Goal: Information Seeking & Learning: Understand process/instructions

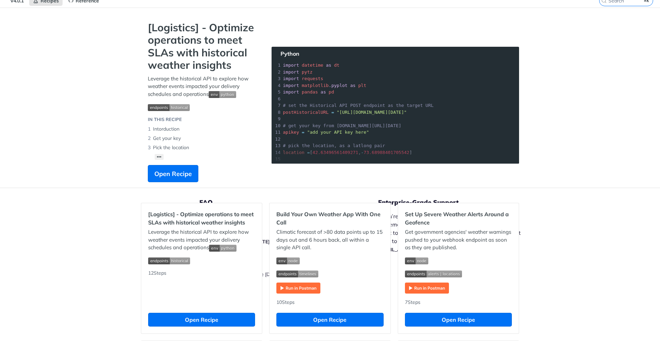
scroll to position [6, 0]
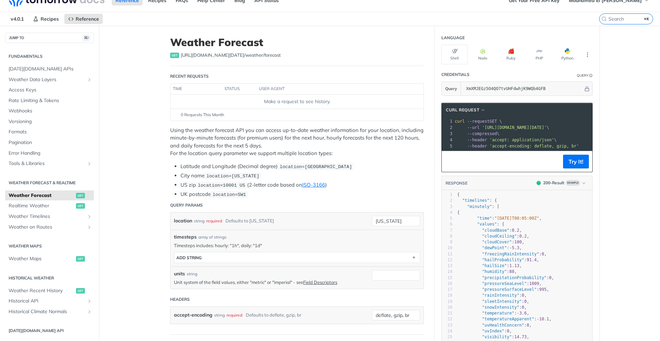
scroll to position [12, 0]
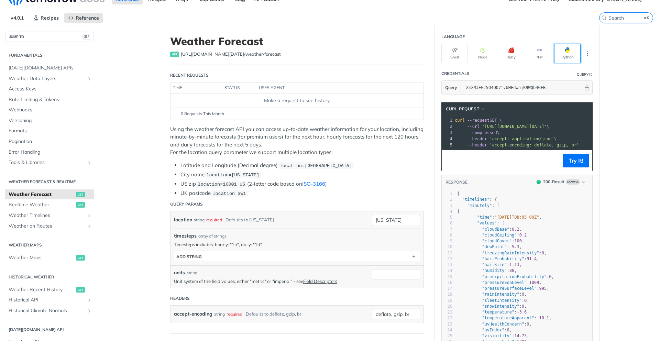
click at [570, 53] on span "button" at bounding box center [570, 50] width 0 height 6
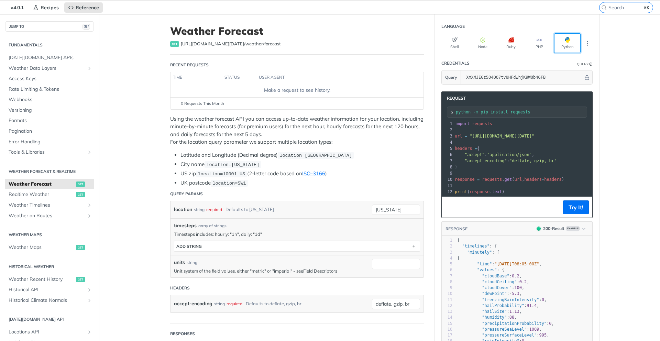
scroll to position [23, 0]
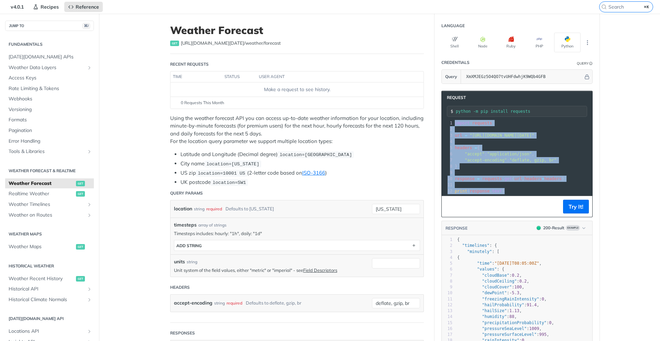
drag, startPoint x: 512, startPoint y: 189, endPoint x: 452, endPoint y: 120, distance: 91.9
click at [454, 120] on div "1 import requests 2 ​ 3 url = "[URL][DOMAIN_NAME][DATE]" 4 ​ 5 headers = { 6 "a…" at bounding box center [593, 157] width 278 height 74
copy div "import requests 2 ​ 3 url = "[URL][DOMAIN_NAME][DATE]" 4 ​ 5 headers = { 6 "acc…"
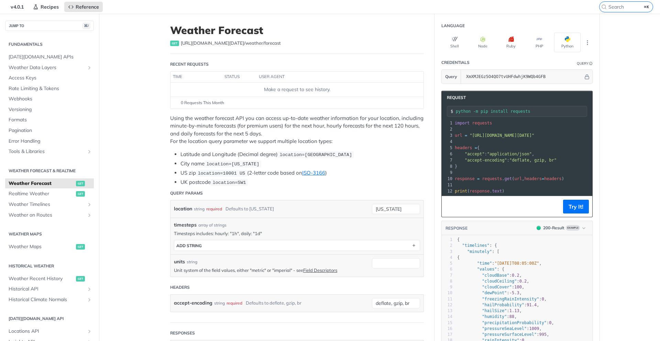
click at [502, 147] on pre "headers = {" at bounding box center [593, 148] width 278 height 6
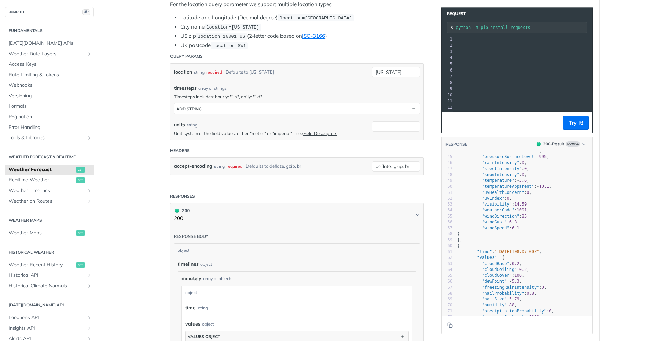
scroll to position [289, 0]
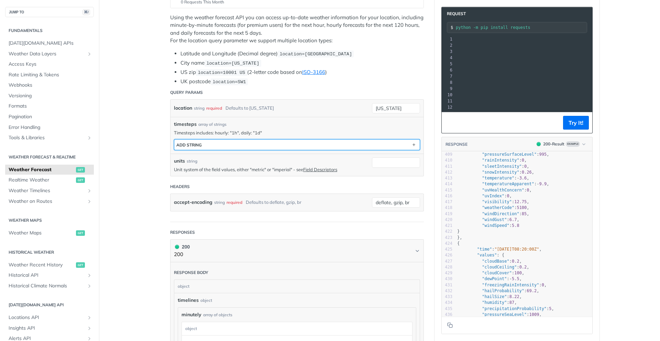
click at [399, 144] on button "ADD string" at bounding box center [296, 145] width 245 height 10
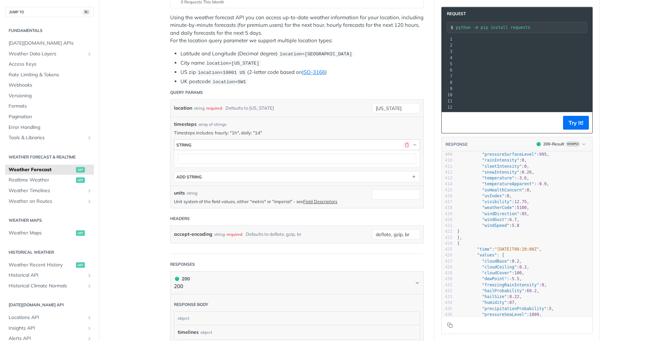
click at [407, 144] on button "button" at bounding box center [407, 145] width 6 height 6
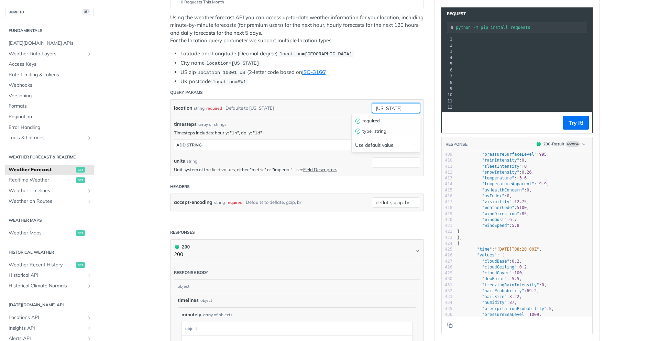
click at [400, 109] on input "[US_STATE]" at bounding box center [396, 108] width 48 height 10
type input "[GEOGRAPHIC_DATA]"
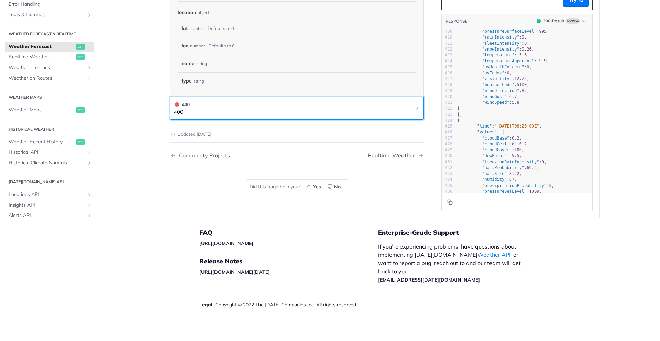
click at [416, 109] on icon "Chevron" at bounding box center [418, 109] width 6 height 6
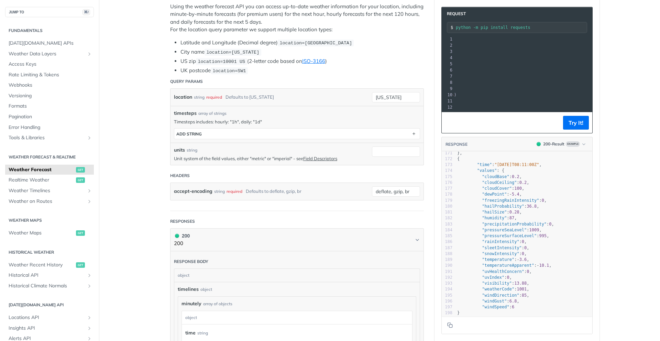
scroll to position [165, 0]
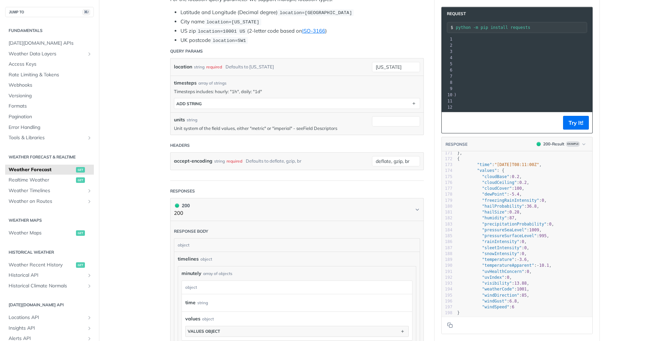
click at [323, 127] on link "Field Descriptors" at bounding box center [320, 128] width 34 height 6
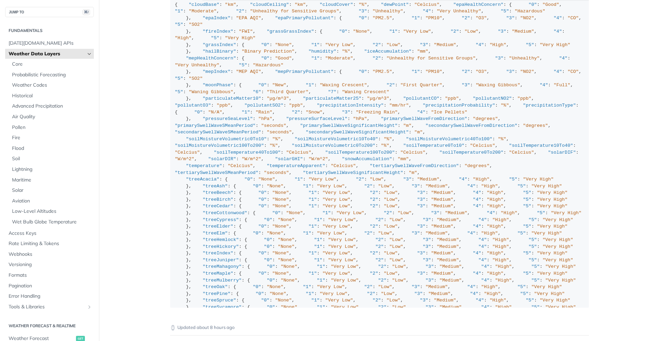
scroll to position [665, 0]
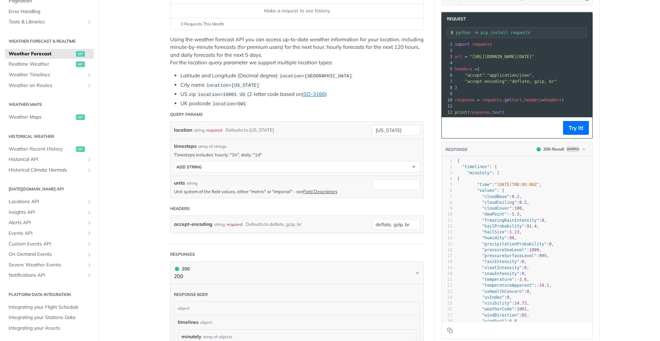
scroll to position [100, 0]
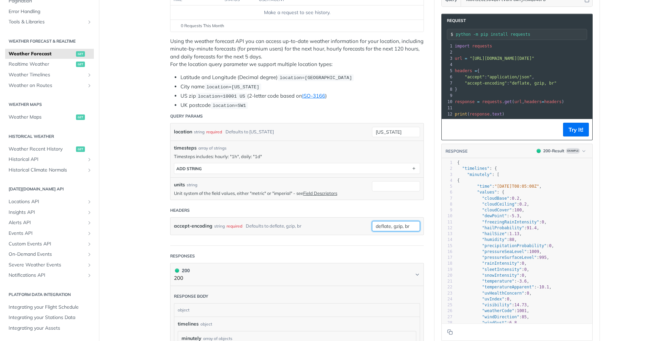
click at [389, 224] on input "deflate, gzip, br" at bounding box center [396, 226] width 48 height 10
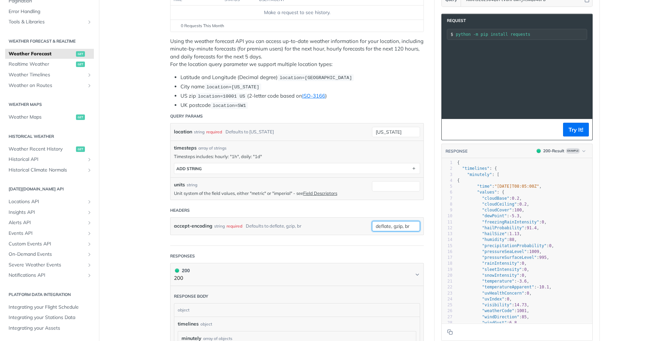
scroll to position [0, 139]
